Goal: Find contact information: Find contact information

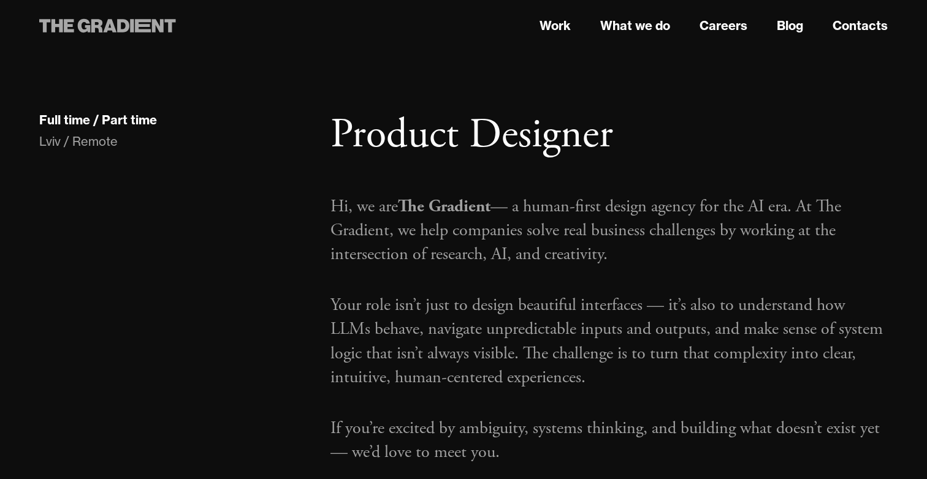
click at [137, 28] on icon at bounding box center [143, 25] width 16 height 13
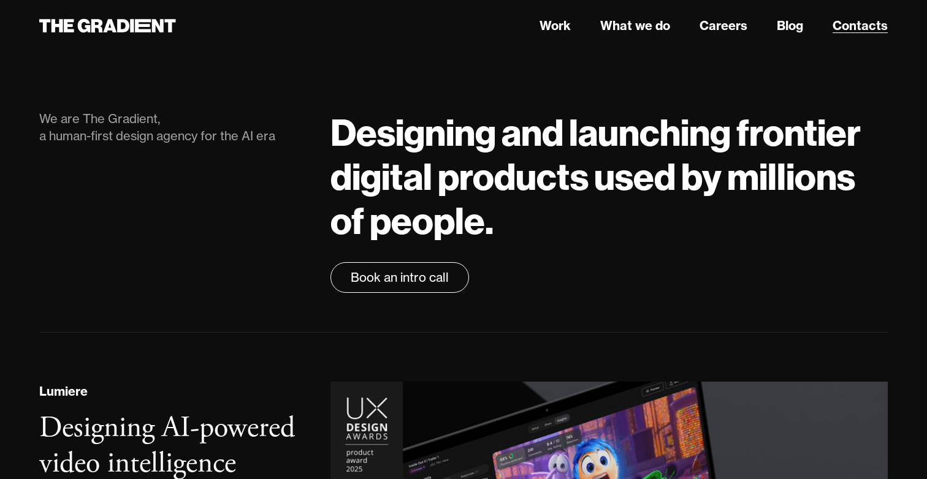
click at [856, 25] on link "Contacts" at bounding box center [859, 26] width 55 height 18
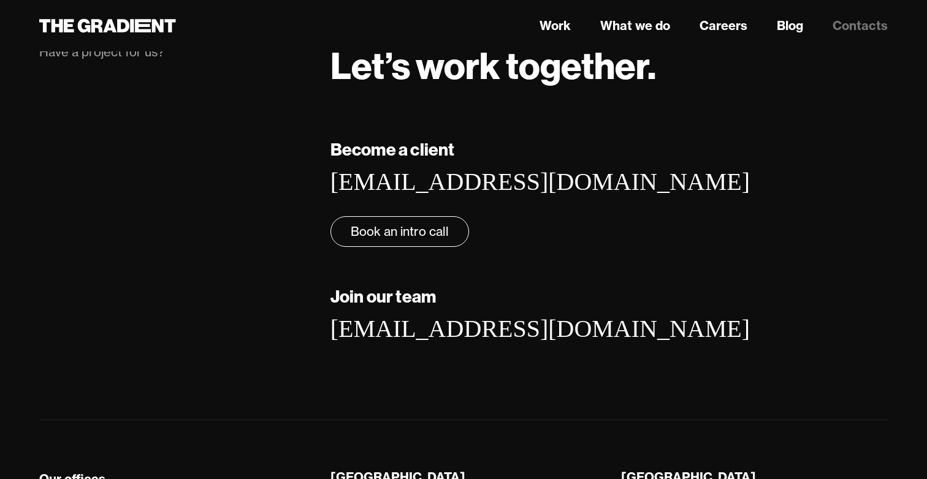
scroll to position [5, 0]
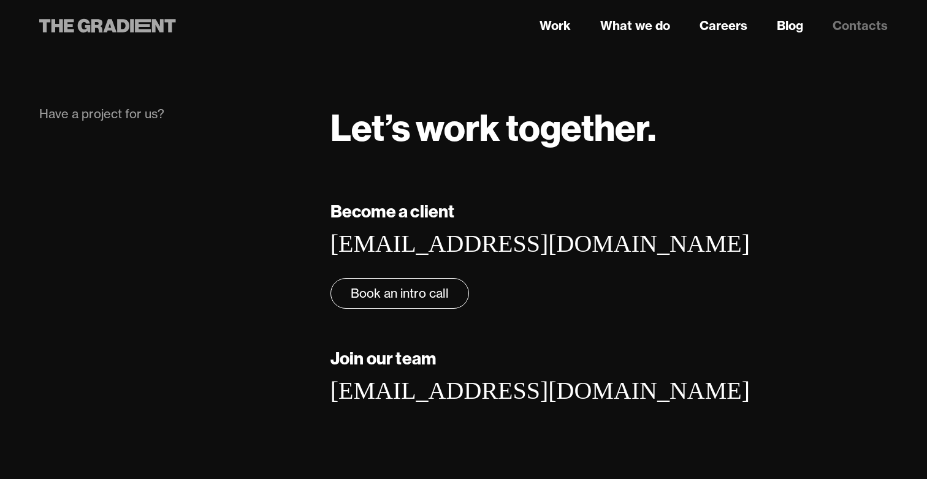
click at [143, 28] on icon at bounding box center [107, 26] width 137 height 22
